Goal: Transaction & Acquisition: Book appointment/travel/reservation

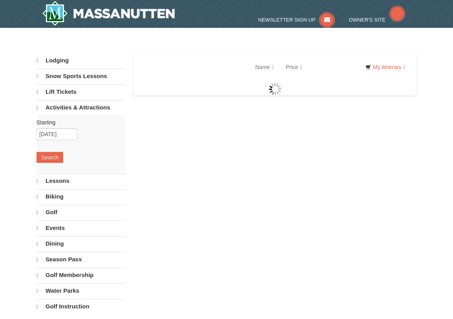
select select "10"
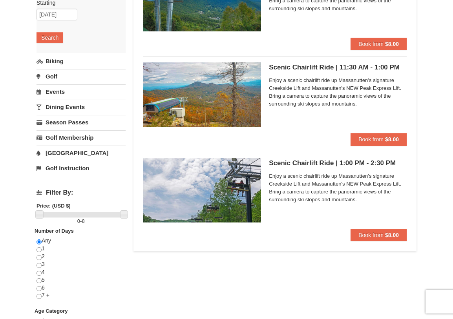
scroll to position [79, 0]
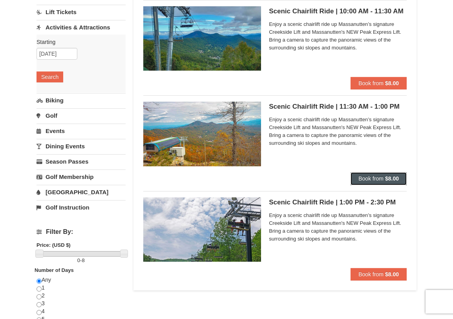
click at [390, 182] on strong "$8.00" at bounding box center [392, 179] width 14 height 6
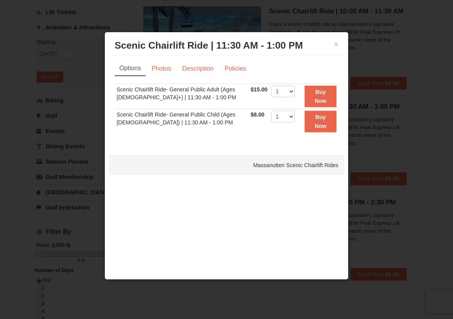
click at [293, 91] on td "1 2 3 4 5 6 7 8 9 10 11 12 13 14 15 16 17 18 19 20 21 22 23 24 25" at bounding box center [282, 96] width 27 height 25
click at [290, 91] on select "1 2 3 4 5 6 7 8 9 10 11 12 13 14 15 16 17 18 19 20 21 22" at bounding box center [283, 92] width 24 height 12
select select "2"
click at [271, 86] on select "1 2 3 4 5 6 7 8 9 10 11 12 13 14 15 16 17 18 19 20 21 22" at bounding box center [283, 92] width 24 height 12
click at [328, 98] on button "Buy Now" at bounding box center [321, 97] width 32 height 22
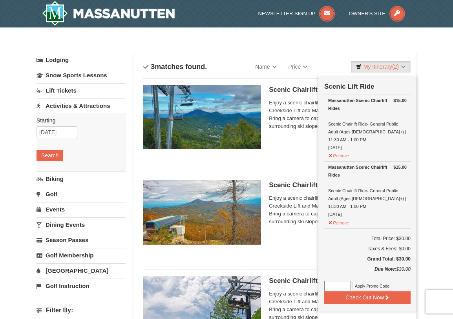
scroll to position [2, 0]
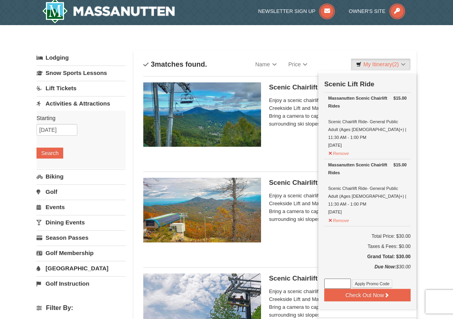
click at [430, 103] on div "× Categories List Filter My Itinerary (2) Check Out Now Scenic Lift Ride $15.00…" at bounding box center [226, 312] width 453 height 574
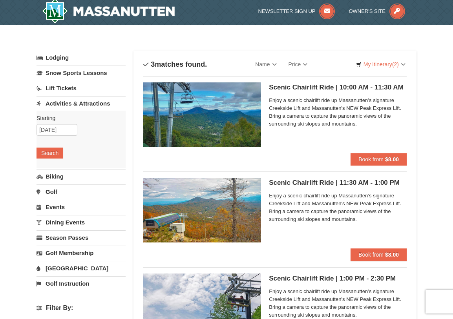
click at [55, 209] on link "Events" at bounding box center [81, 207] width 89 height 15
click at [56, 197] on button "Search" at bounding box center [50, 199] width 27 height 11
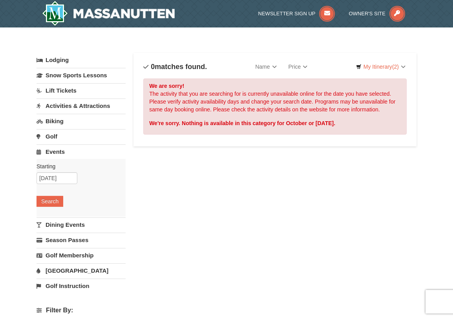
click at [68, 105] on link "Activities & Attractions" at bounding box center [81, 106] width 89 height 15
click at [52, 160] on button "Search" at bounding box center [50, 155] width 27 height 11
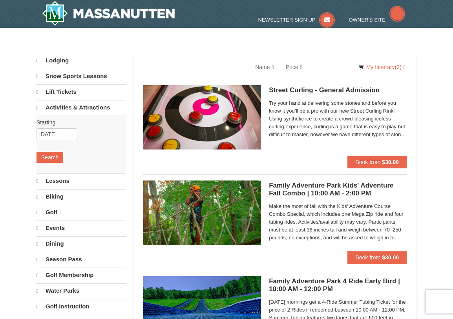
select select "10"
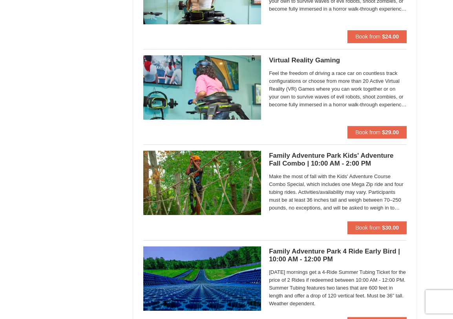
scroll to position [1689, 0]
